Goal: Task Accomplishment & Management: Manage account settings

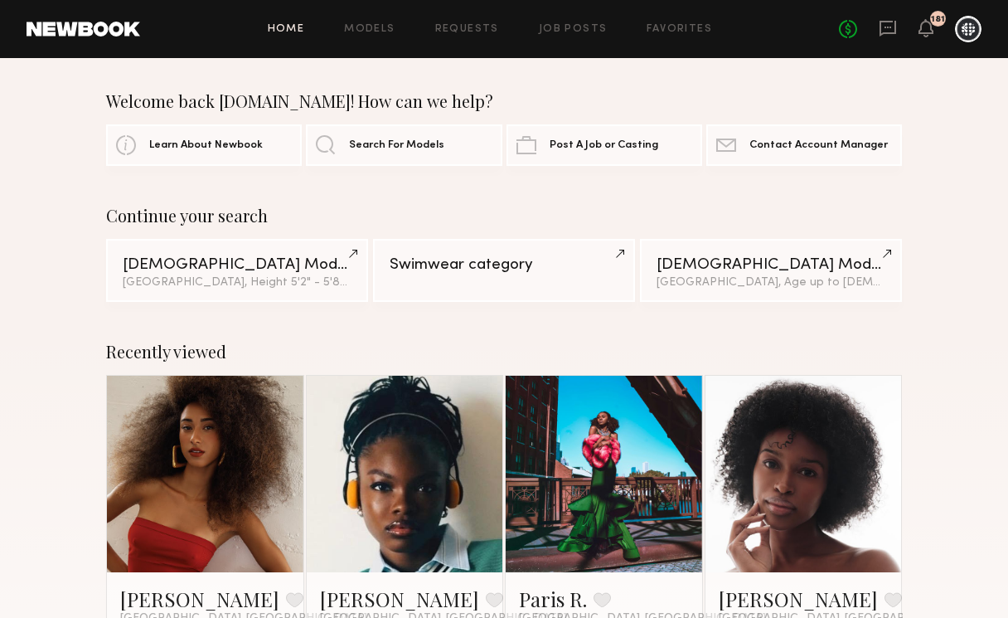
click at [975, 20] on div at bounding box center [968, 29] width 27 height 27
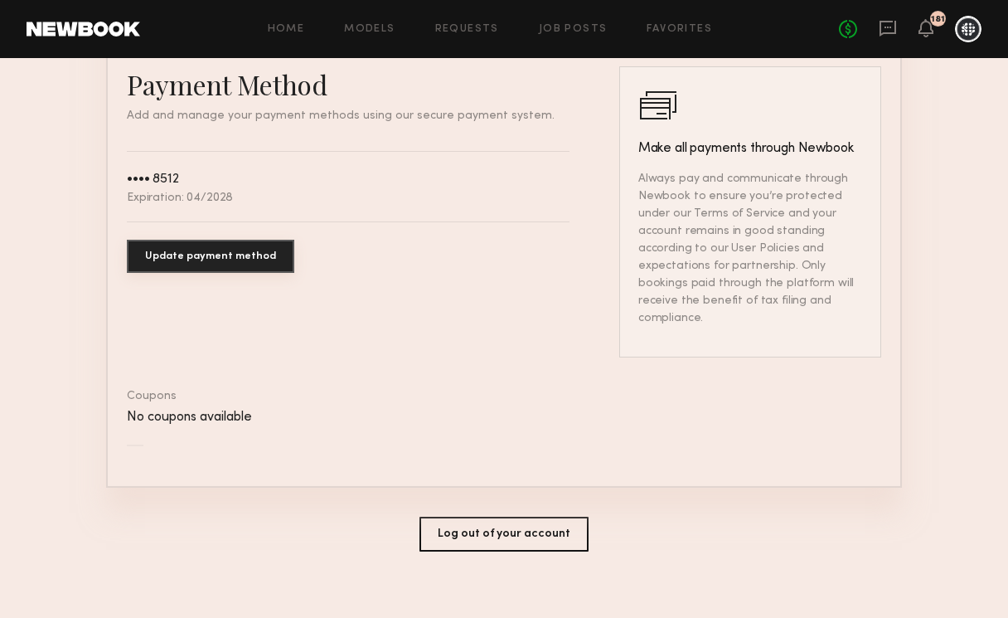
scroll to position [935, 0]
click at [490, 517] on button "Log out of your account" at bounding box center [504, 534] width 169 height 35
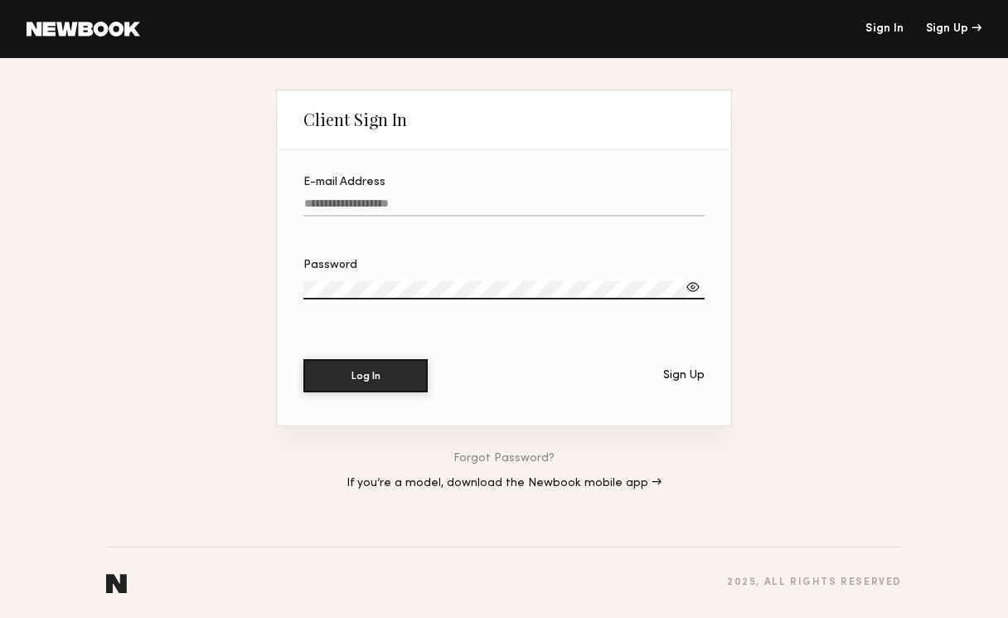
type input "**********"
click at [366, 373] on button "Log In" at bounding box center [365, 374] width 124 height 33
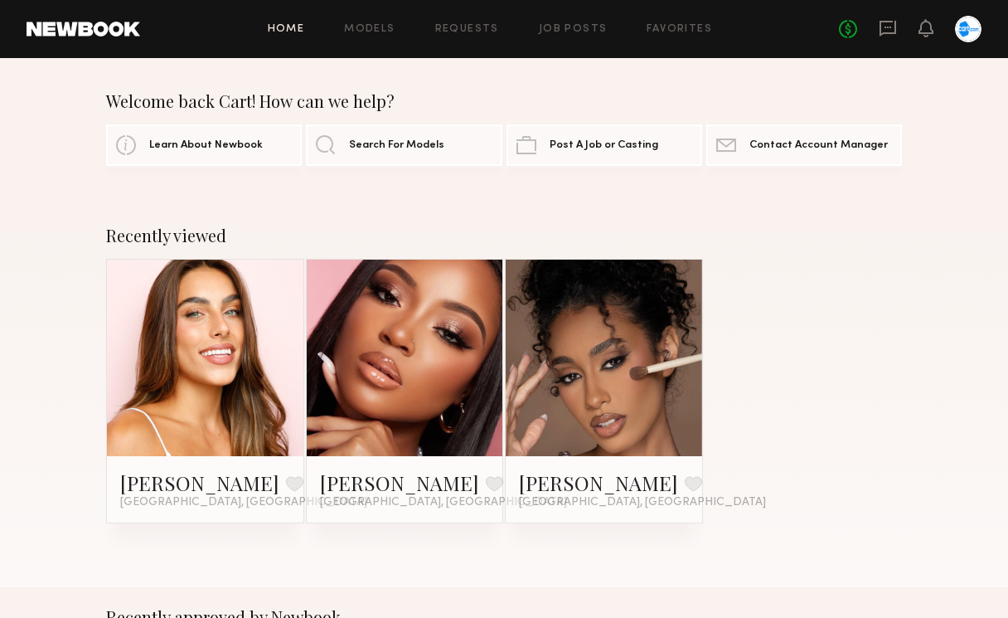
click at [974, 20] on div at bounding box center [968, 29] width 27 height 27
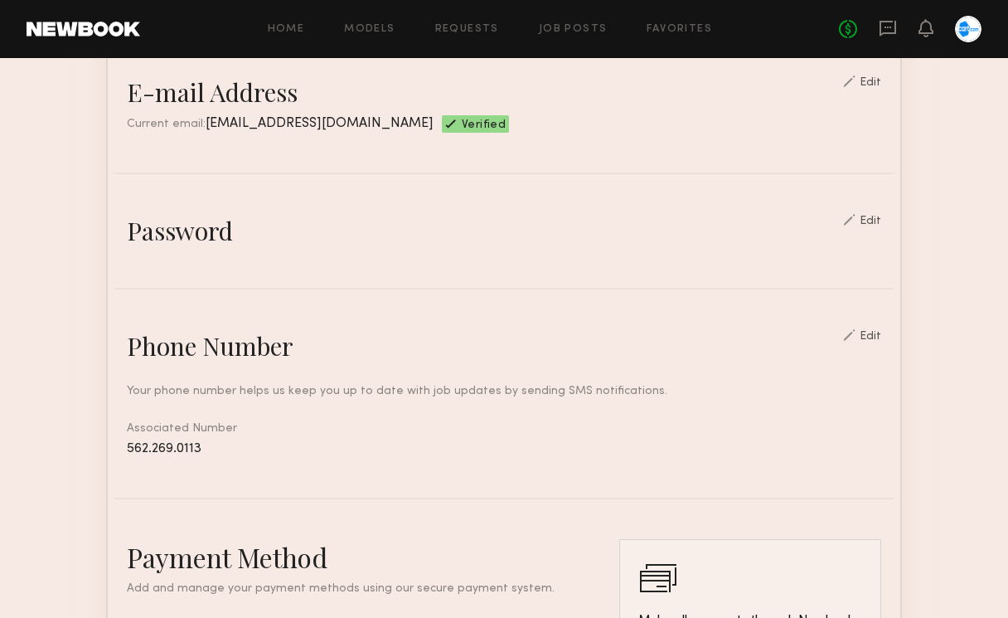
scroll to position [365, 0]
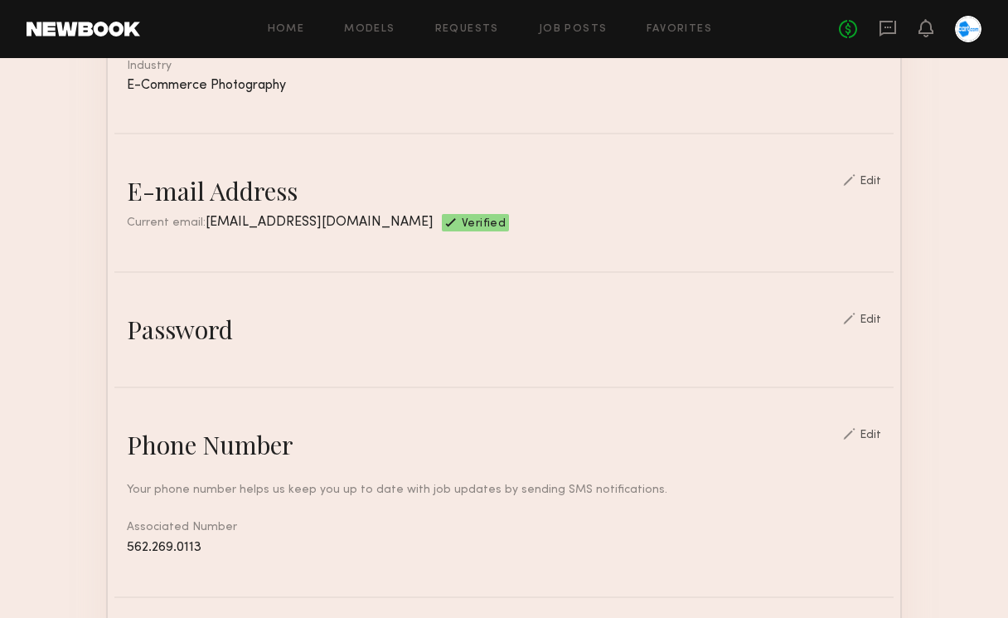
click at [880, 318] on div "Edit" at bounding box center [871, 320] width 22 height 12
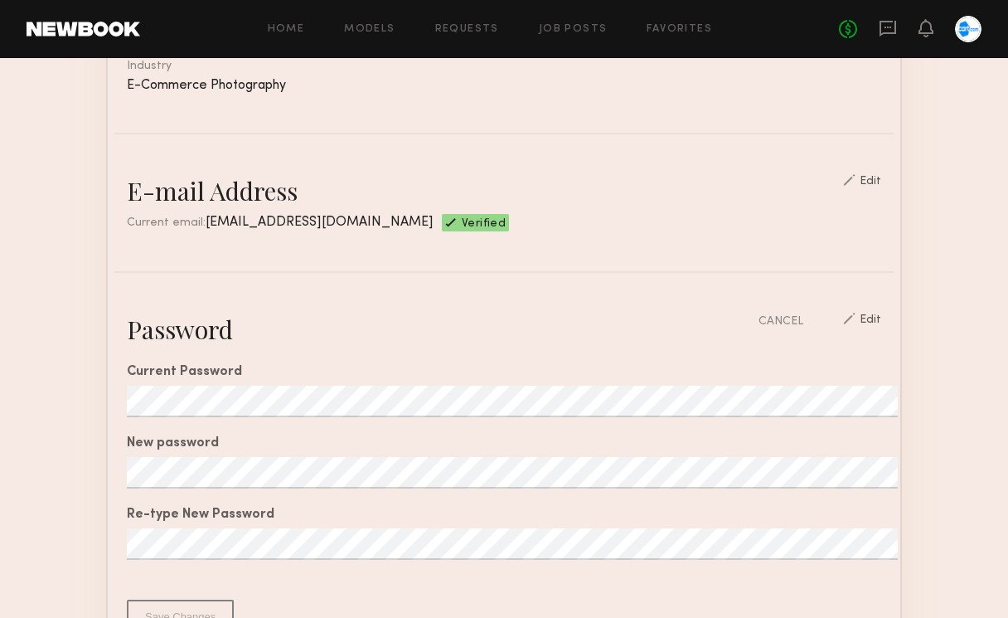
click at [303, 357] on div "Current Password New password Re-type New Password From 8 to 25 characters At l…" at bounding box center [504, 490] width 755 height 288
click at [245, 227] on span "[EMAIL_ADDRESS][DOMAIN_NAME]" at bounding box center [320, 222] width 228 height 13
drag, startPoint x: 302, startPoint y: 225, endPoint x: 201, endPoint y: 225, distance: 101.2
click at [201, 225] on div "Current email: [EMAIL_ADDRESS][DOMAIN_NAME] Verified" at bounding box center [504, 222] width 755 height 17
copy div "[EMAIL_ADDRESS][DOMAIN_NAME]"
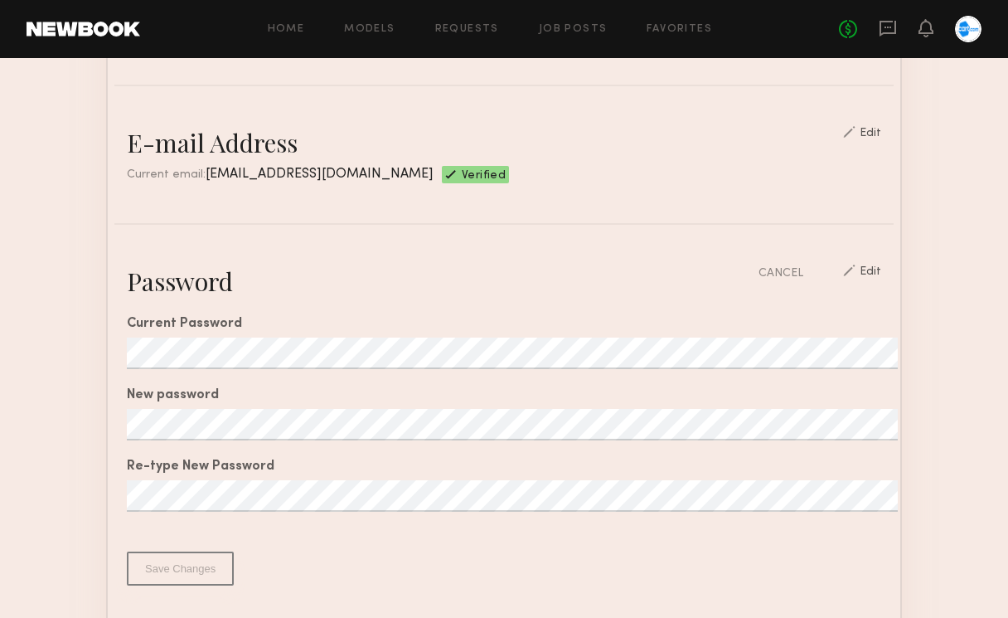
scroll to position [411, 0]
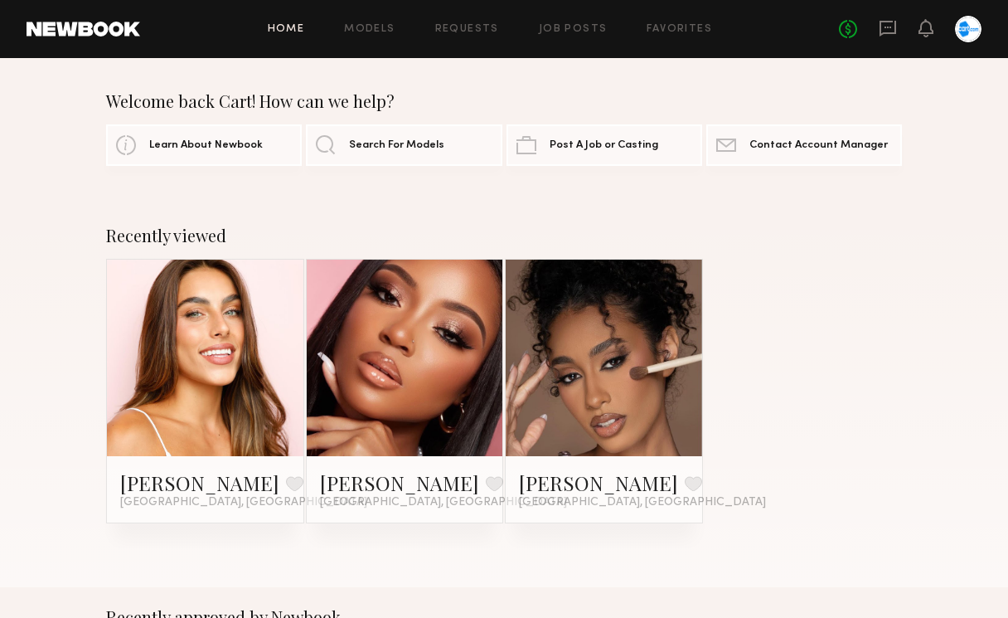
click at [964, 34] on div at bounding box center [968, 29] width 27 height 27
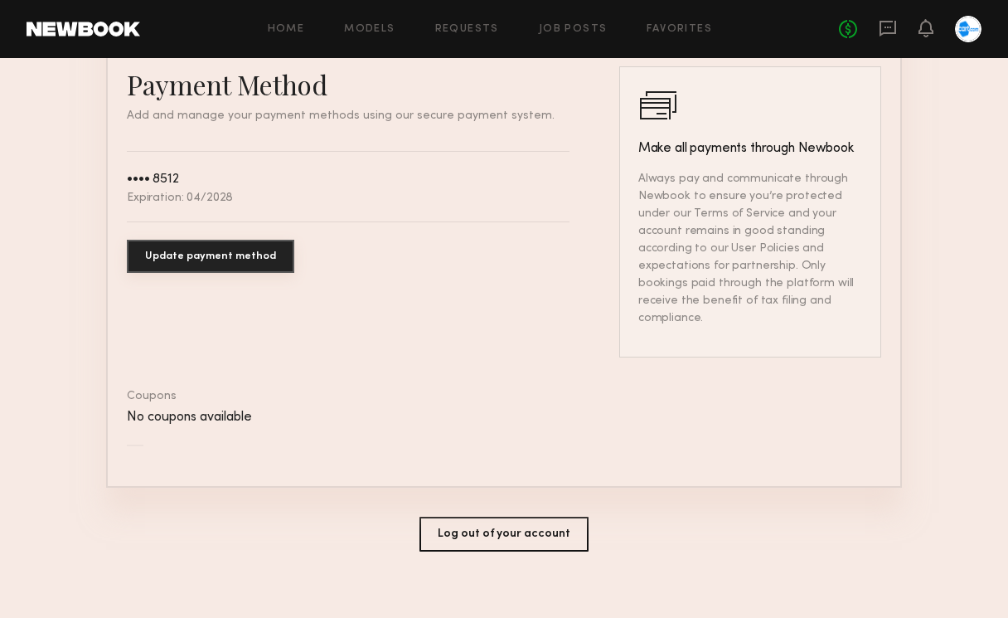
scroll to position [935, 0]
click at [539, 517] on button "Log out of your account" at bounding box center [504, 534] width 169 height 35
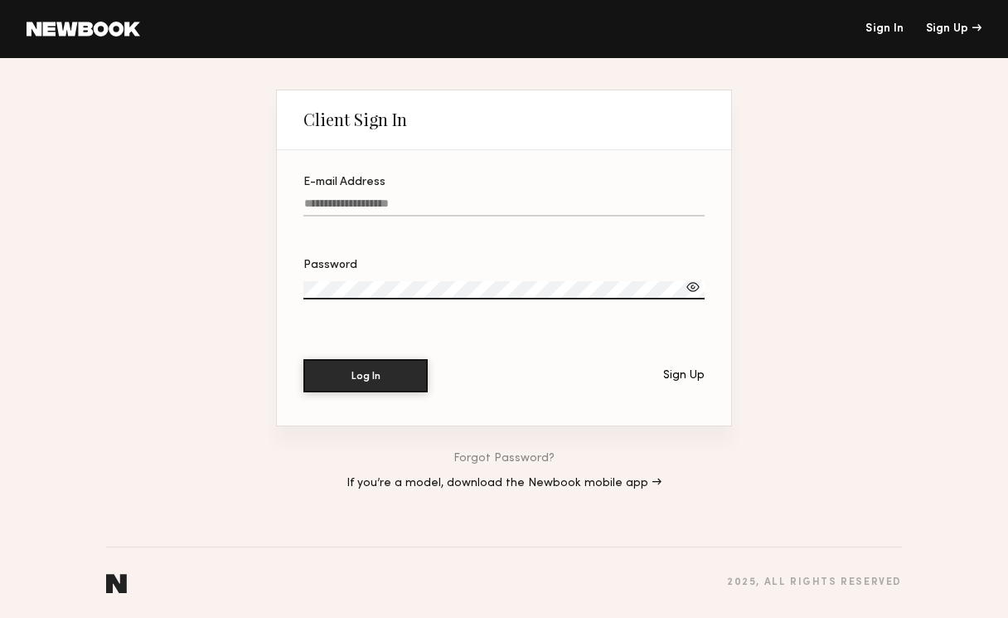
type input "**********"
click at [647, 355] on section "**********" at bounding box center [504, 287] width 454 height 275
click at [692, 286] on div at bounding box center [693, 287] width 17 height 17
click at [694, 284] on div at bounding box center [693, 287] width 17 height 17
click at [368, 374] on button "Log In" at bounding box center [365, 374] width 124 height 33
